Goal: Information Seeking & Learning: Learn about a topic

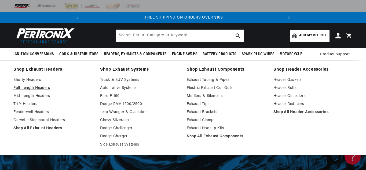
scroll to position [0, 200]
click at [39, 88] on link "Full-Length Headers" at bounding box center [52, 88] width 79 height 6
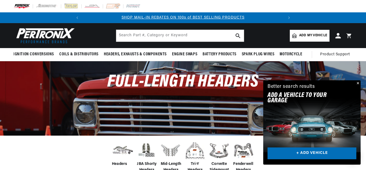
click at [357, 82] on button "Close" at bounding box center [357, 83] width 6 height 6
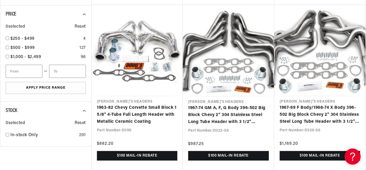
scroll to position [0, 111]
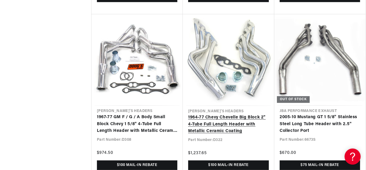
scroll to position [0, 200]
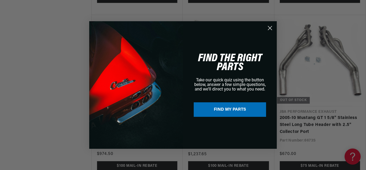
click at [65, 75] on div "Close dialog FIND THE RIGHT PARTS Take our quick quiz using the button below, a…" at bounding box center [183, 85] width 366 height 170
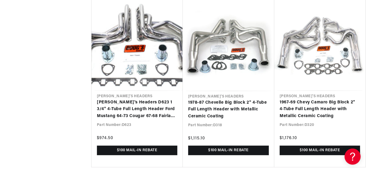
scroll to position [0, 0]
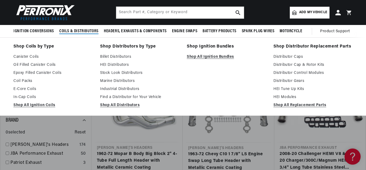
scroll to position [0, 200]
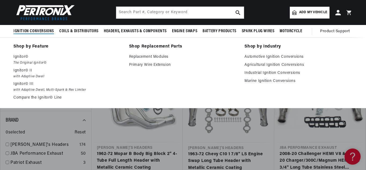
click at [42, 29] on span "Ignition Conversions" at bounding box center [33, 31] width 40 height 6
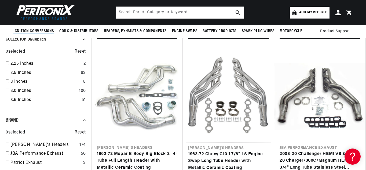
click at [42, 29] on span "Ignition Conversions" at bounding box center [33, 31] width 40 height 6
click at [187, 10] on input "text" at bounding box center [180, 13] width 128 height 12
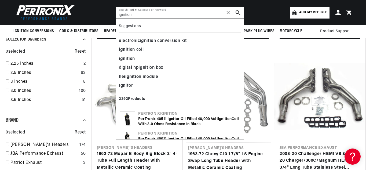
type input "ignition"
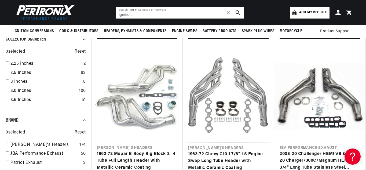
scroll to position [0, 113]
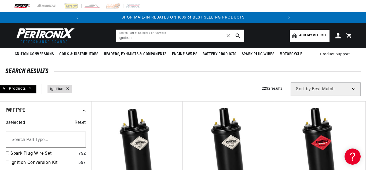
click at [0, 85] on div "All Products" at bounding box center [18, 89] width 36 height 8
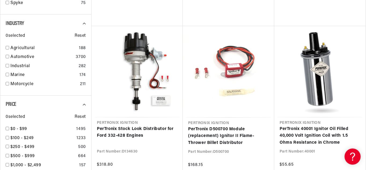
scroll to position [0, 200]
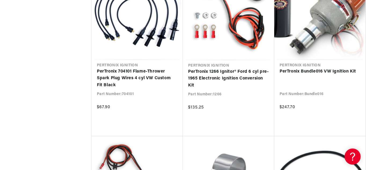
scroll to position [0, 200]
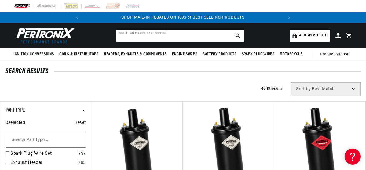
click at [152, 38] on input "text" at bounding box center [180, 36] width 128 height 12
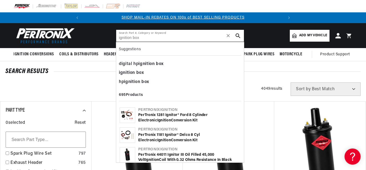
type input "ignition box"
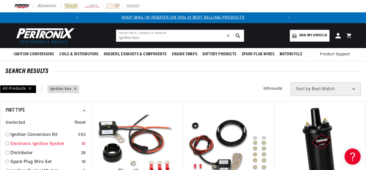
click at [9, 142] on input "checkbox" at bounding box center [7, 143] width 3 height 3
checkbox input "true"
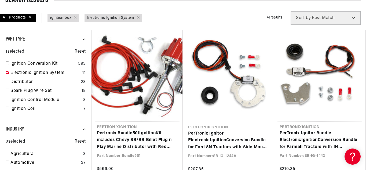
scroll to position [86, 0]
